Goal: Task Accomplishment & Management: Manage account settings

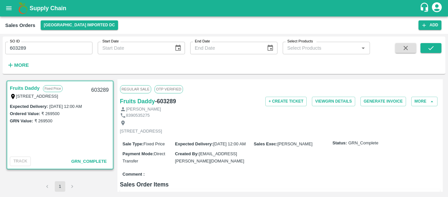
scroll to position [26, 0]
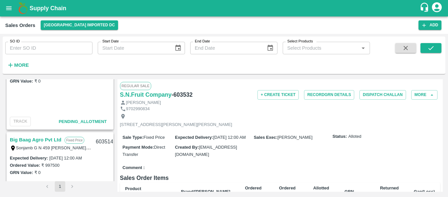
scroll to position [125, 0]
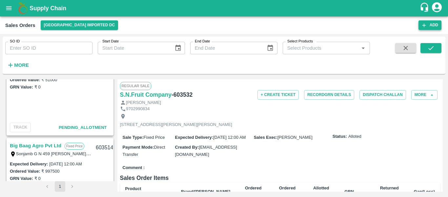
click at [427, 27] on button "Add" at bounding box center [430, 25] width 23 height 10
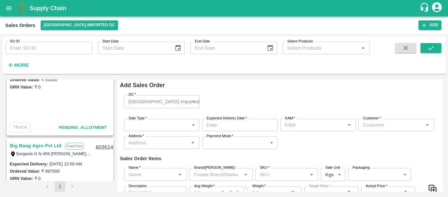
type input "[PERSON_NAME]"
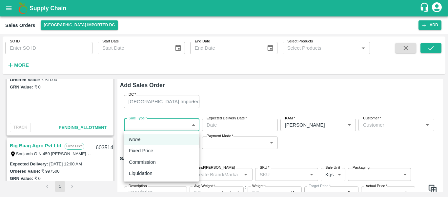
click at [165, 125] on body "Supply Chain Sales Orders Mumbai Imported DC Add SO ID SO ID Start Date Start D…" at bounding box center [224, 98] width 448 height 197
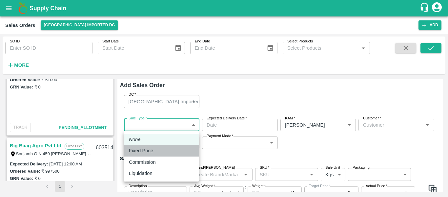
click at [144, 150] on p "Fixed Price" at bounding box center [141, 150] width 24 height 7
type input "1"
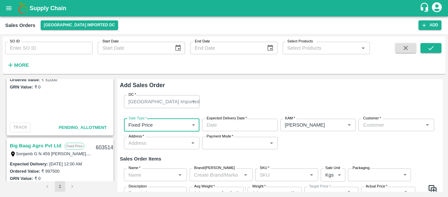
type input "DD/MM/YYYY hh:mm aa"
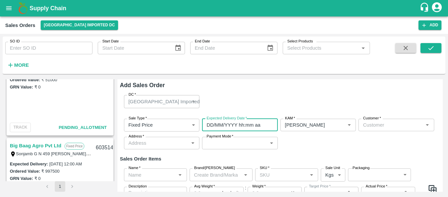
click at [237, 123] on input "DD/MM/YYYY hh:mm aa" at bounding box center [237, 124] width 71 height 12
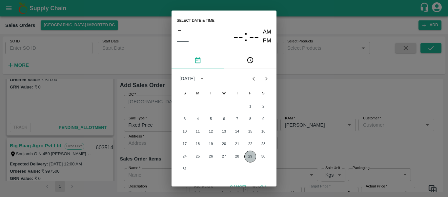
click at [253, 157] on button "29" at bounding box center [251, 156] width 12 height 12
type input "29/08/2025 12:00 AM"
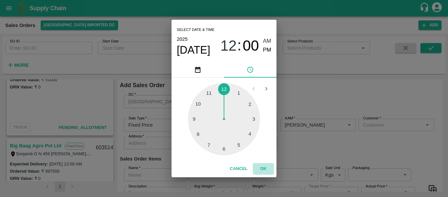
click at [261, 163] on button "OK" at bounding box center [263, 168] width 21 height 11
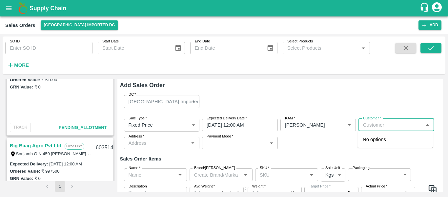
click at [375, 124] on input "Customer   *" at bounding box center [391, 124] width 61 height 9
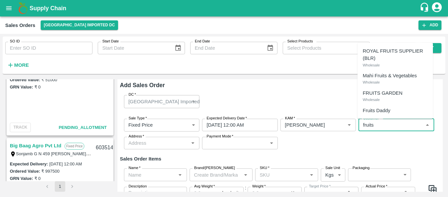
click at [377, 106] on div "Fruits Daddy" at bounding box center [395, 110] width 75 height 11
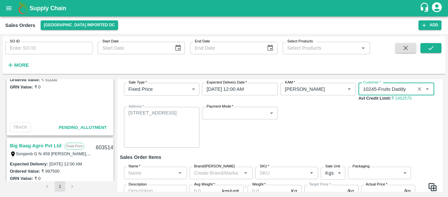
scroll to position [36, 0]
type input "10245-Fruits Daddy"
click at [216, 119] on div "Payment Mode   * ​ Payment Mode" at bounding box center [240, 126] width 76 height 41
click at [217, 119] on div "Payment Mode   * ​ Payment Mode" at bounding box center [240, 126] width 76 height 41
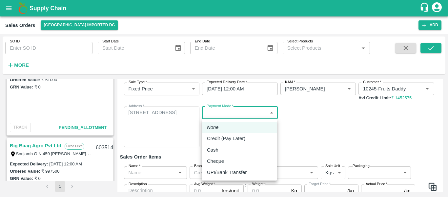
click at [220, 116] on body "Supply Chain Sales Orders Mumbai Imported DC Add SO ID SO ID Start Date Start D…" at bounding box center [224, 98] width 448 height 197
click at [221, 162] on p "Cheque" at bounding box center [215, 160] width 17 height 7
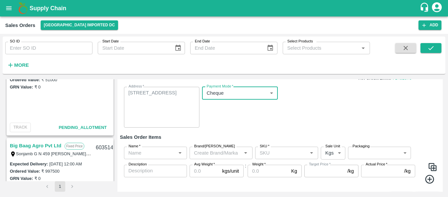
scroll to position [57, 0]
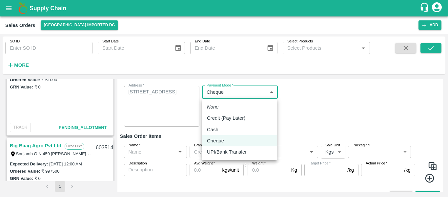
click at [226, 93] on body "Supply Chain Sales Orders Mumbai Imported DC Add SO ID SO ID Start Date Start D…" at bounding box center [224, 98] width 448 height 197
click at [230, 150] on p "UPI/Bank Transfer" at bounding box center [227, 151] width 40 height 7
type input "Direct Transfer"
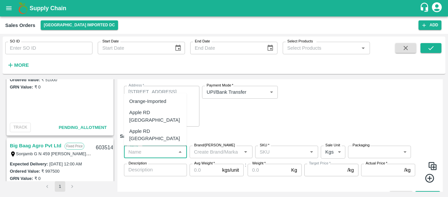
click at [152, 149] on input "Name   *" at bounding box center [150, 151] width 48 height 9
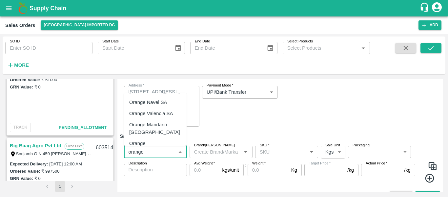
scroll to position [55, 0]
click at [156, 139] on div "Orange [PERSON_NAME] - DI" at bounding box center [155, 146] width 52 height 15
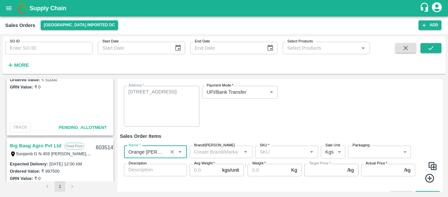
scroll to position [70, 0]
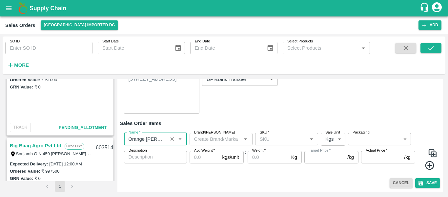
type input "Orange [PERSON_NAME] - DI"
click at [270, 141] on input "SKU   *" at bounding box center [281, 139] width 48 height 9
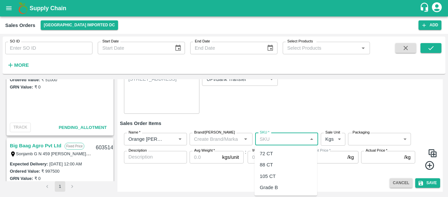
click at [269, 156] on div "72 CT" at bounding box center [266, 153] width 13 height 7
type input "72 CT"
type input "0.0"
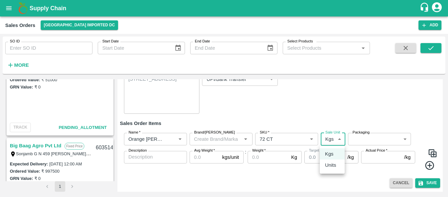
click at [334, 140] on body "Supply Chain Sales Orders Mumbai Imported DC Add SO ID SO ID Start Date Start D…" at bounding box center [224, 98] width 448 height 197
click at [332, 163] on p "Units" at bounding box center [330, 164] width 11 height 7
type input "2"
click at [362, 135] on label "Packaging" at bounding box center [361, 132] width 17 height 5
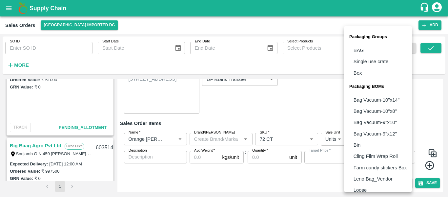
click at [364, 139] on body "Supply Chain Sales Orders Mumbai Imported DC Add SO ID SO ID Start Date Start D…" at bounding box center [224, 98] width 448 height 197
click at [363, 73] on li "Box" at bounding box center [378, 72] width 68 height 11
type input "GRP/1"
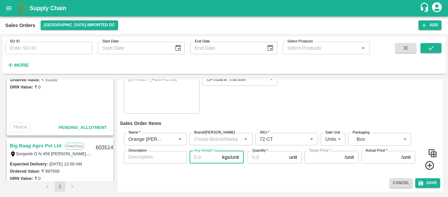
click at [198, 159] on input "Avg Weight   *" at bounding box center [205, 157] width 30 height 12
type input "1"
type input "0"
type input "15"
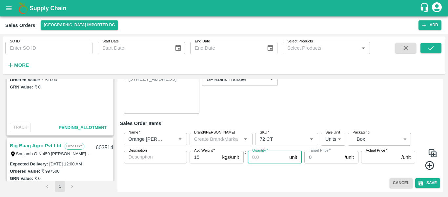
click at [261, 156] on input "Quantity   *" at bounding box center [267, 157] width 39 height 12
type input "112"
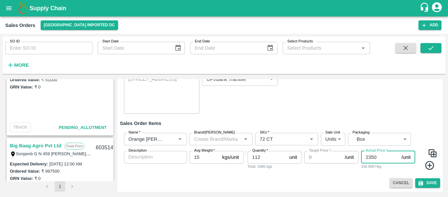
type input "2350"
click at [429, 164] on icon at bounding box center [429, 165] width 9 height 9
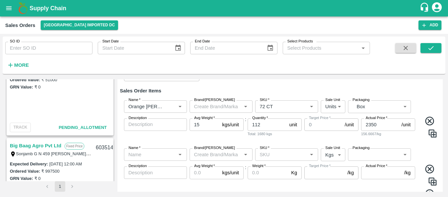
scroll to position [102, 0]
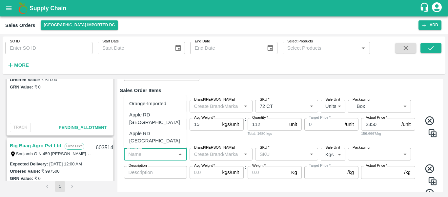
click at [141, 154] on input "Name   *" at bounding box center [150, 154] width 48 height 9
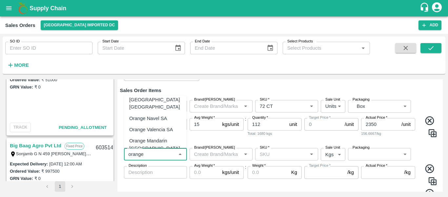
scroll to position [48, 0]
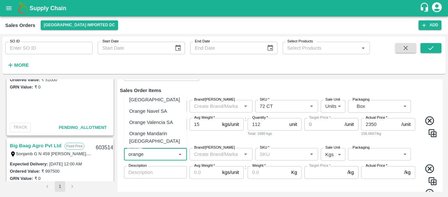
click at [158, 148] on div "Orange [PERSON_NAME] - DI" at bounding box center [155, 155] width 52 height 15
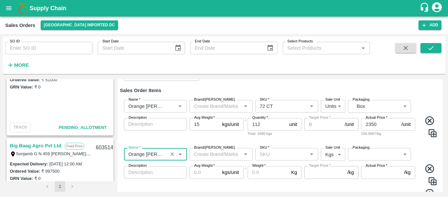
type input "Orange [PERSON_NAME] - DI"
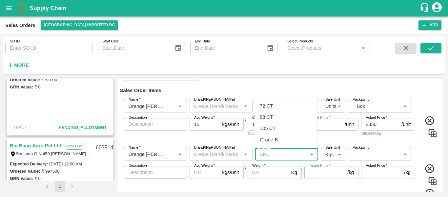
click at [273, 153] on input "SKU   *" at bounding box center [281, 154] width 48 height 9
click at [270, 120] on div "88 CT" at bounding box center [266, 116] width 13 height 7
type input "88 CT"
type input "0.0"
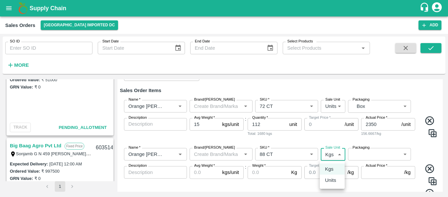
click at [333, 154] on body "Supply Chain Sales Orders Mumbai Imported DC Add SO ID SO ID Start Date Start D…" at bounding box center [224, 98] width 448 height 197
click at [333, 180] on p "Units" at bounding box center [330, 179] width 11 height 7
type input "2"
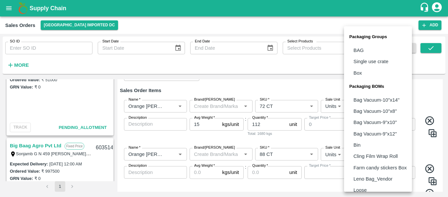
click at [360, 157] on body "Supply Chain Sales Orders Mumbai Imported DC Add SO ID SO ID Start Date Start D…" at bounding box center [224, 98] width 448 height 197
click at [359, 71] on p "Box" at bounding box center [358, 72] width 9 height 7
type input "GRP/1"
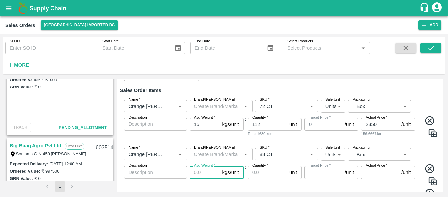
click at [205, 172] on input "Avg Weight   *" at bounding box center [205, 172] width 30 height 12
type input "1"
type input "0"
type input "15"
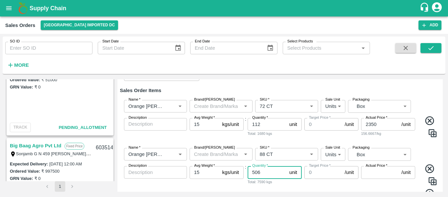
type input "506"
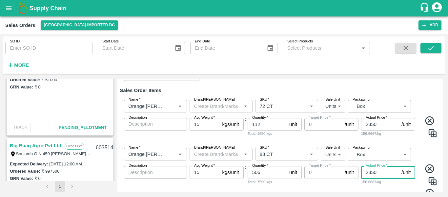
scroll to position [130, 0]
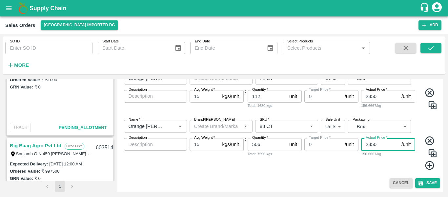
type input "2350"
click at [425, 183] on button "Save" at bounding box center [428, 183] width 25 height 10
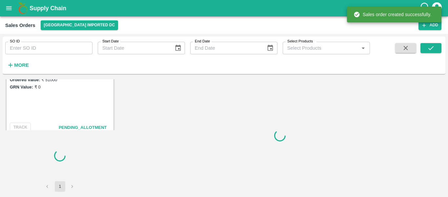
scroll to position [216, 0]
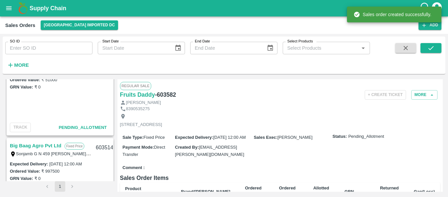
click at [164, 92] on h6 "- 603582" at bounding box center [165, 94] width 21 height 9
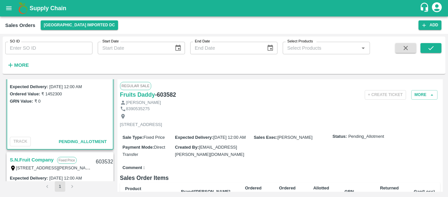
scroll to position [21, 0]
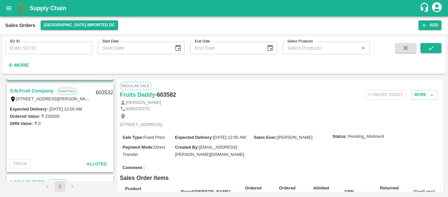
scroll to position [89, 0]
click at [78, 130] on div "Expected Delivery : [DATE] 12:00 AM Ordered Value: ₹ 235000 GRN Value: ₹ 0" at bounding box center [60, 131] width 106 height 52
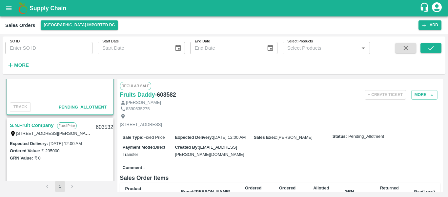
scroll to position [0, 0]
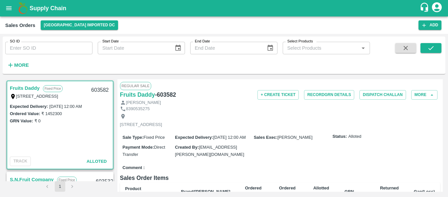
click at [29, 89] on link "Fruits Daddy" at bounding box center [25, 88] width 30 height 9
click at [331, 97] on button "Record GRN Details" at bounding box center [329, 95] width 50 height 10
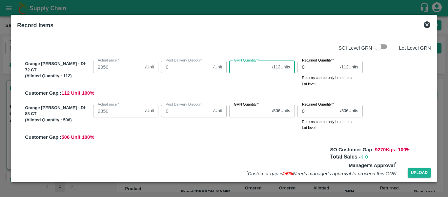
click at [236, 70] on input "GRN Quantity   *" at bounding box center [249, 67] width 40 height 12
type input "112"
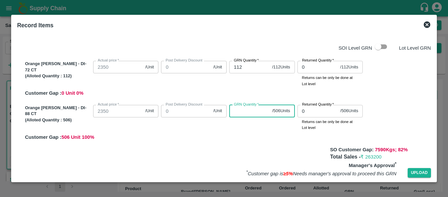
click at [251, 108] on input "GRN Quantity   *" at bounding box center [249, 111] width 40 height 12
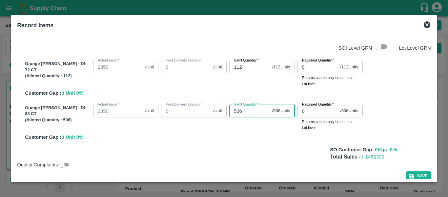
type input "506"
click at [413, 174] on icon "button" at bounding box center [412, 176] width 6 height 6
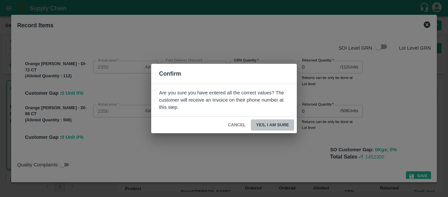
click at [277, 123] on button "Yes, I am sure" at bounding box center [272, 124] width 43 height 11
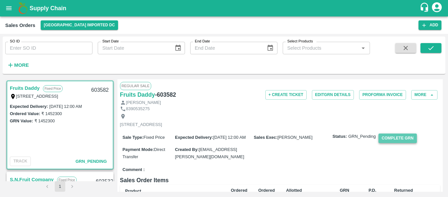
click at [390, 143] on button "Complete GRN" at bounding box center [398, 138] width 38 height 10
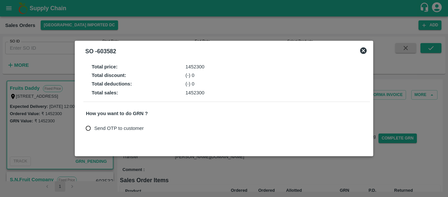
click at [87, 126] on input "Send OTP to customer" at bounding box center [88, 128] width 12 height 12
radio input "true"
click at [173, 128] on button "Send OTP" at bounding box center [162, 128] width 27 height 10
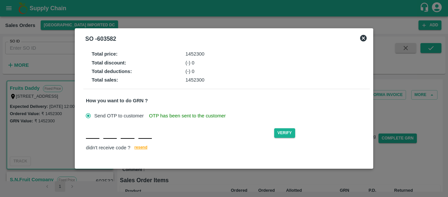
click at [96, 138] on input "text" at bounding box center [92, 133] width 13 height 12
type input "E"
type input "V"
type input "X"
type input "L"
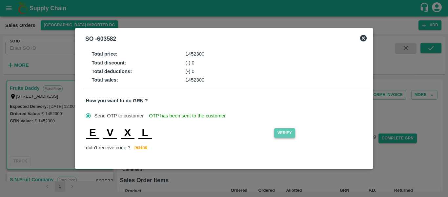
click at [282, 135] on button "Verify" at bounding box center [284, 133] width 21 height 10
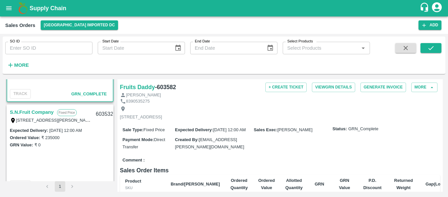
scroll to position [68, 0]
click at [38, 110] on link "S.N.Fruit Company" at bounding box center [32, 111] width 44 height 9
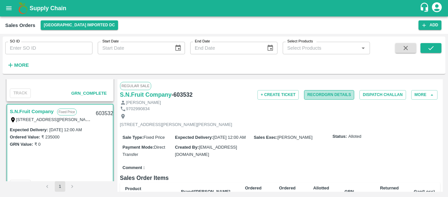
click at [333, 96] on button "Record GRN Details" at bounding box center [329, 95] width 50 height 10
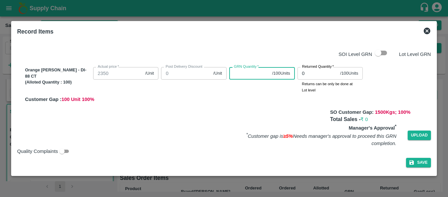
click at [250, 72] on input "GRN Quantity   *" at bounding box center [249, 73] width 40 height 12
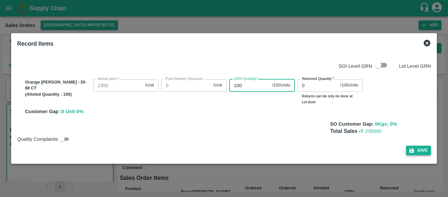
type input "100"
click at [418, 150] on button "Save" at bounding box center [418, 150] width 25 height 10
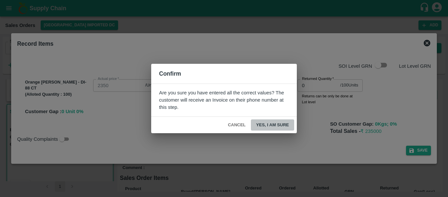
click at [273, 122] on button "Yes, I am sure" at bounding box center [272, 124] width 43 height 11
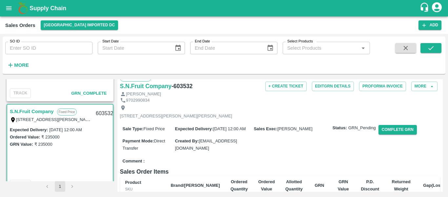
scroll to position [9, 0]
click at [392, 134] on button "Complete GRN" at bounding box center [398, 129] width 38 height 10
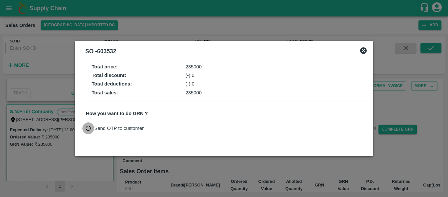
click at [88, 129] on input "Send OTP to customer" at bounding box center [88, 128] width 12 height 12
radio input "true"
click at [163, 125] on button "Send OTP" at bounding box center [162, 128] width 27 height 10
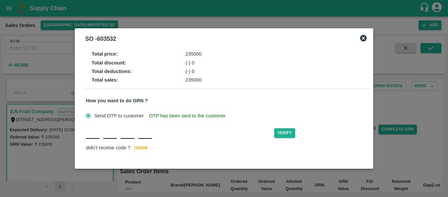
click at [87, 139] on div "Verify didn't receive code ? [GEOGRAPHIC_DATA]" at bounding box center [227, 139] width 282 height 25
type input "O"
type input "Z"
type input "E"
type input "O"
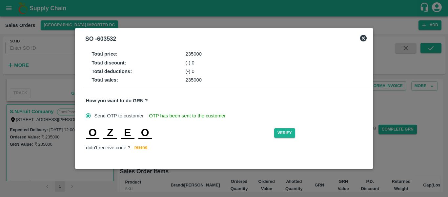
click at [296, 134] on div "Verify" at bounding box center [320, 133] width 93 height 10
click at [293, 133] on button "Verify" at bounding box center [284, 133] width 21 height 10
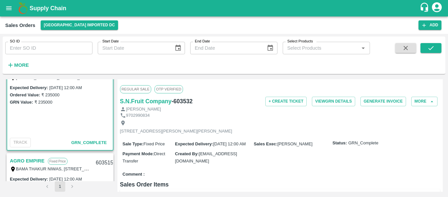
scroll to position [171, 0]
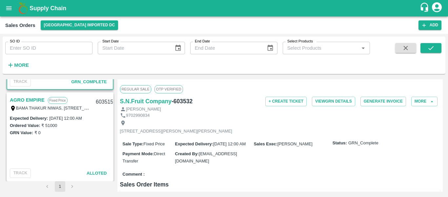
click at [31, 98] on link "AGRO EMPIRE" at bounding box center [27, 100] width 35 height 9
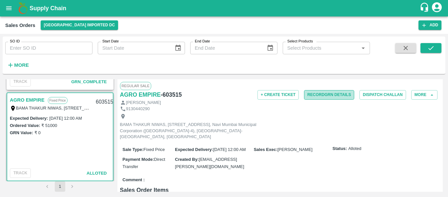
click at [329, 96] on button "Record GRN Details" at bounding box center [329, 95] width 50 height 10
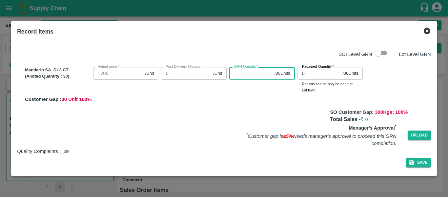
click at [247, 75] on input "GRN Quantity   *" at bounding box center [250, 73] width 43 height 12
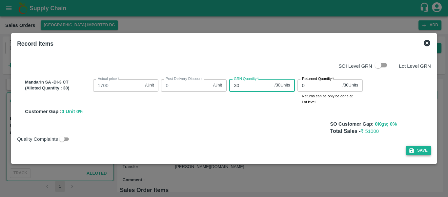
type input "30"
click at [418, 154] on button "Save" at bounding box center [418, 150] width 25 height 10
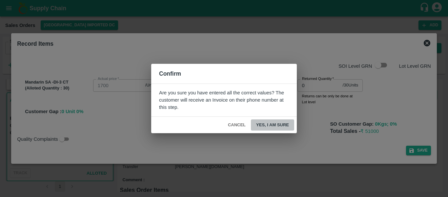
click at [274, 122] on button "Yes, I am sure" at bounding box center [272, 124] width 43 height 11
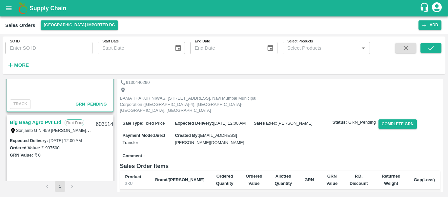
scroll to position [240, 0]
click at [43, 120] on link "Big Baag Agro Pvt Ltd" at bounding box center [36, 122] width 52 height 9
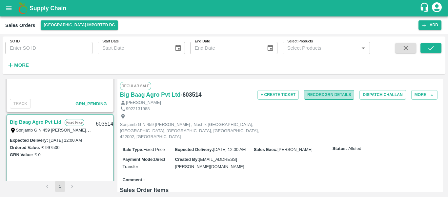
click at [340, 91] on button "Record GRN Details" at bounding box center [329, 95] width 50 height 10
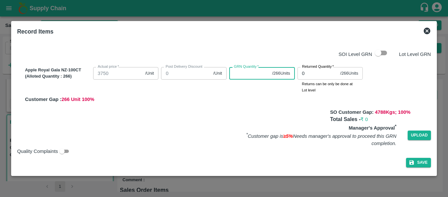
click at [246, 74] on input "GRN Quantity   *" at bounding box center [249, 73] width 40 height 12
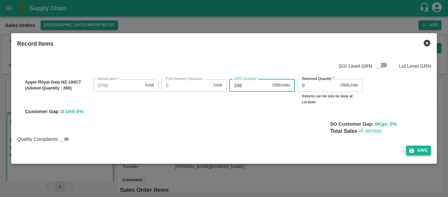
type input "266"
click at [417, 152] on button "Save" at bounding box center [418, 150] width 25 height 10
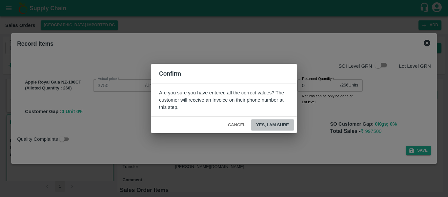
click at [277, 120] on button "Yes, I am sure" at bounding box center [272, 124] width 43 height 11
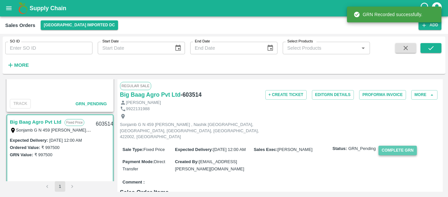
click at [400, 145] on button "Complete GRN" at bounding box center [398, 150] width 38 height 10
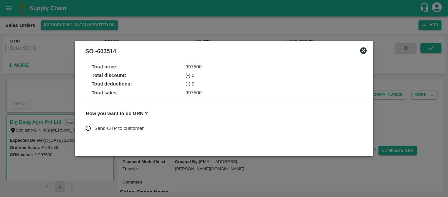
click at [103, 125] on span "Send OTP to customer" at bounding box center [119, 127] width 50 height 7
click at [95, 125] on input "Send OTP to customer" at bounding box center [88, 128] width 12 height 12
radio input "true"
click at [166, 127] on button "Send OTP" at bounding box center [162, 128] width 27 height 10
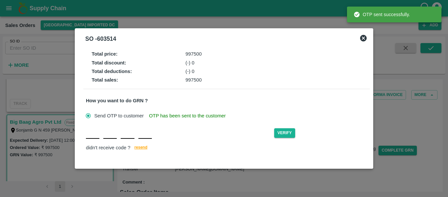
click at [97, 135] on input "text" at bounding box center [92, 133] width 13 height 12
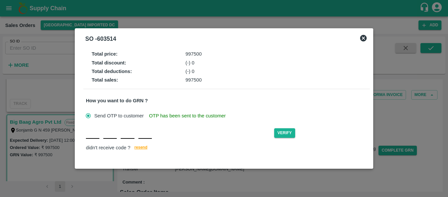
type input "L"
type input "X"
type input "Z"
type input "S"
click at [282, 134] on button "Verify" at bounding box center [284, 133] width 21 height 10
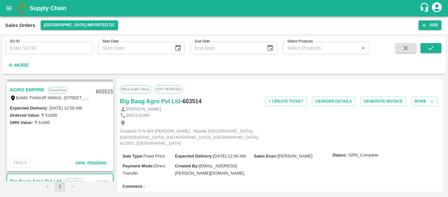
scroll to position [186, 0]
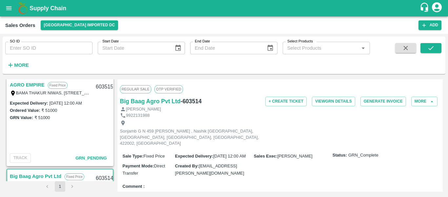
click at [37, 85] on link "AGRO EMPIRE" at bounding box center [27, 84] width 35 height 9
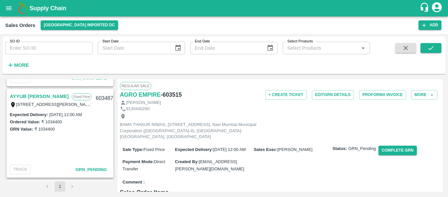
scroll to position [355, 0]
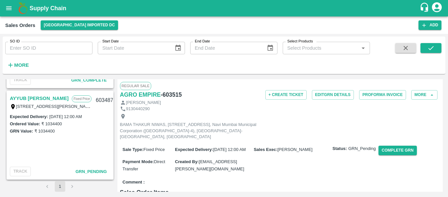
click at [47, 98] on link "AYYUB [PERSON_NAME]" at bounding box center [39, 98] width 59 height 9
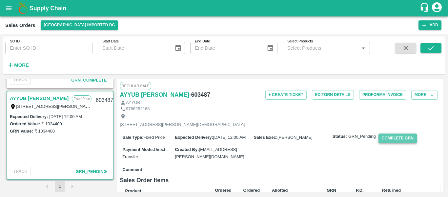
click at [388, 143] on button "Complete GRN" at bounding box center [398, 138] width 38 height 10
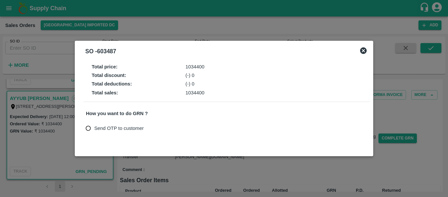
click at [362, 53] on icon at bounding box center [363, 50] width 7 height 7
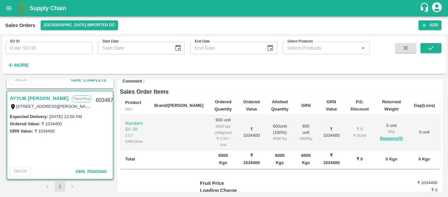
scroll to position [89, 0]
